Goal: Find specific page/section: Locate a particular part of the current website

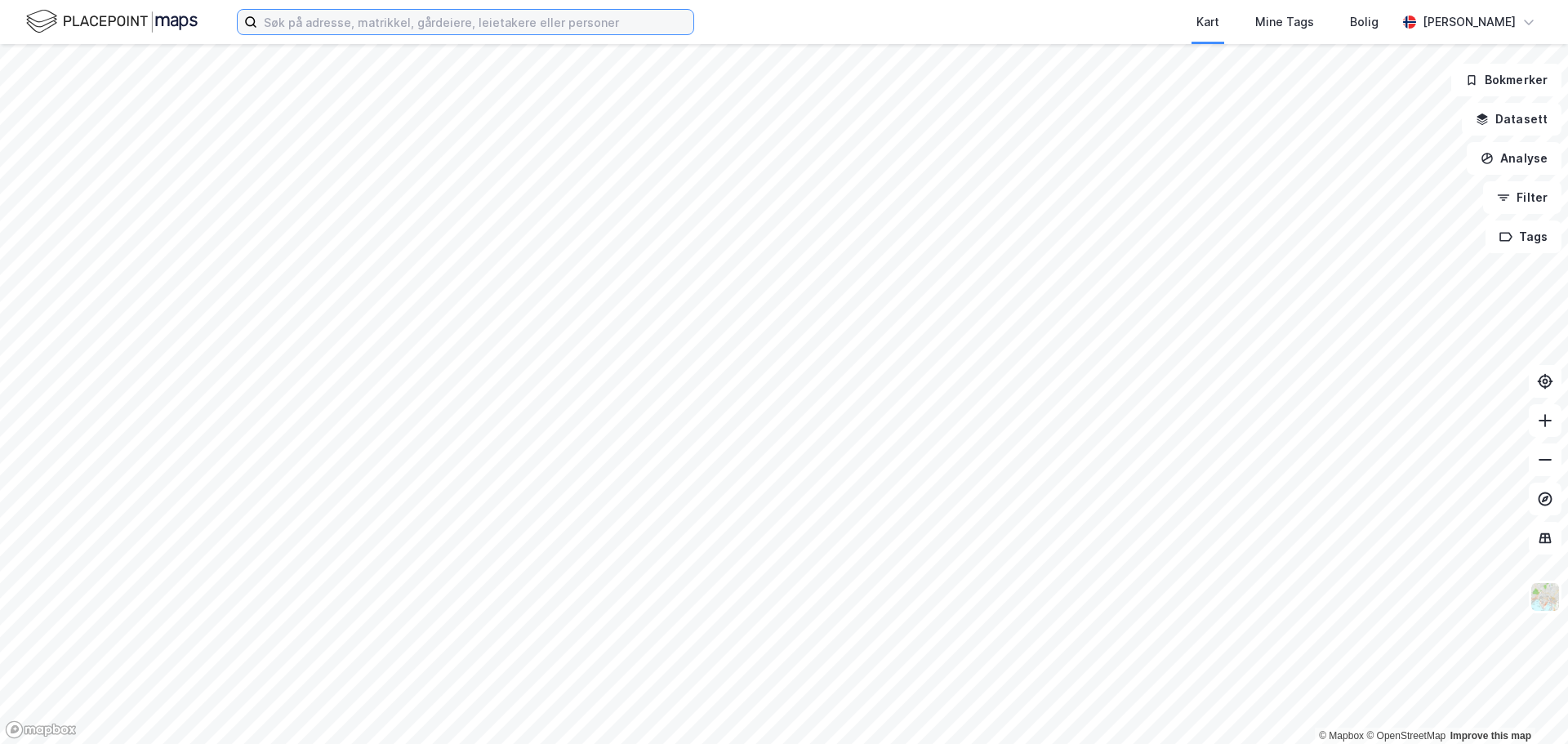
click at [550, 29] on input at bounding box center [475, 22] width 436 height 25
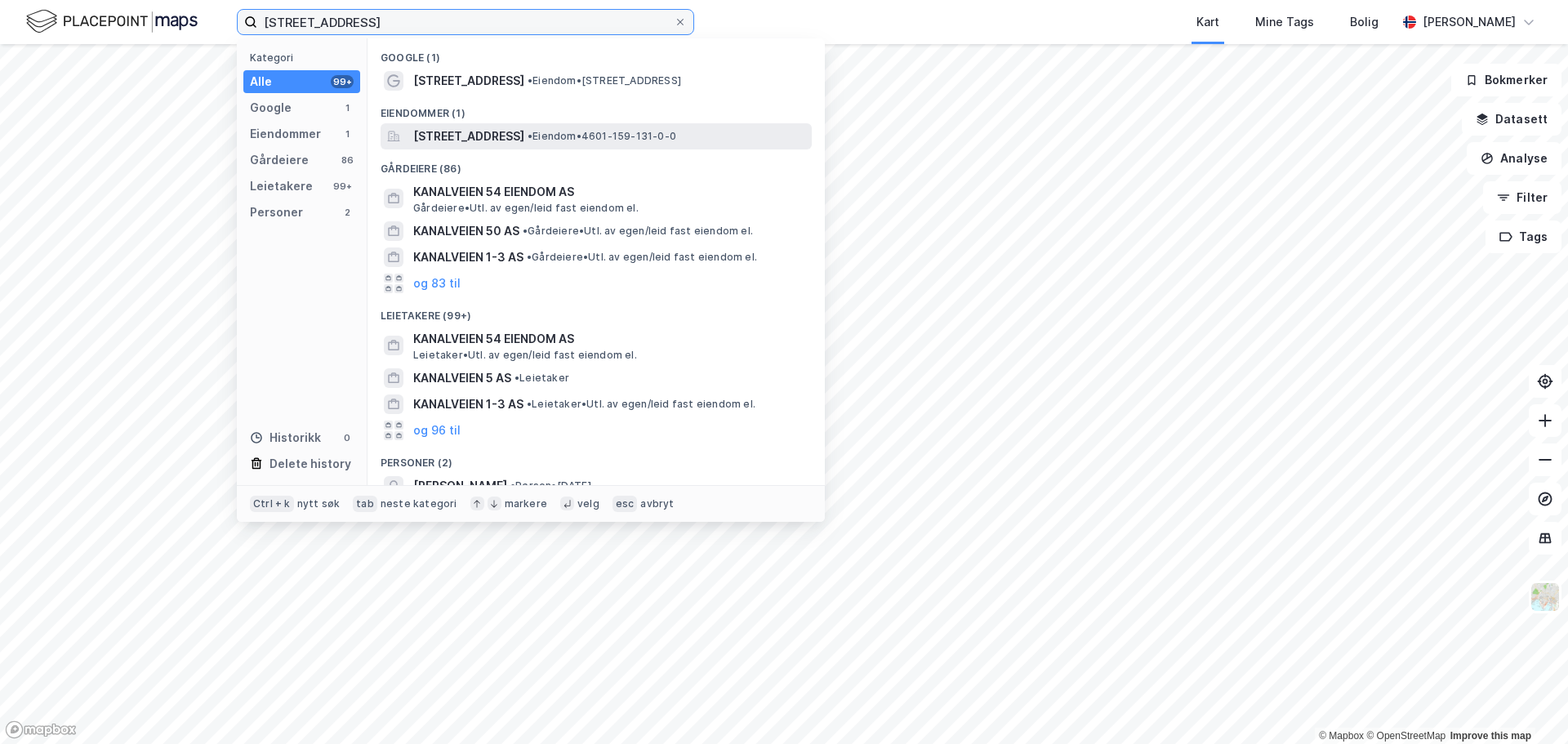
type input "[STREET_ADDRESS]"
click at [525, 139] on span "[STREET_ADDRESS]" at bounding box center [469, 136] width 111 height 19
